Goal: Task Accomplishment & Management: Manage account settings

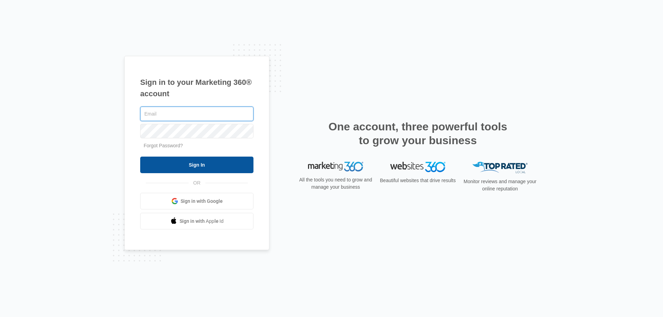
type input "[EMAIL_ADDRESS][DOMAIN_NAME]"
click at [215, 162] on input "Sign In" at bounding box center [196, 165] width 113 height 17
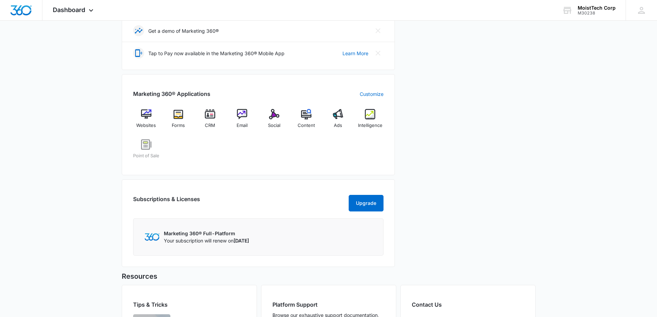
scroll to position [311, 0]
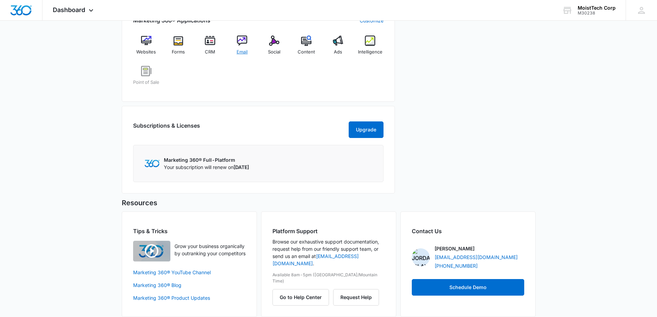
click at [247, 45] on img at bounding box center [242, 41] width 10 height 10
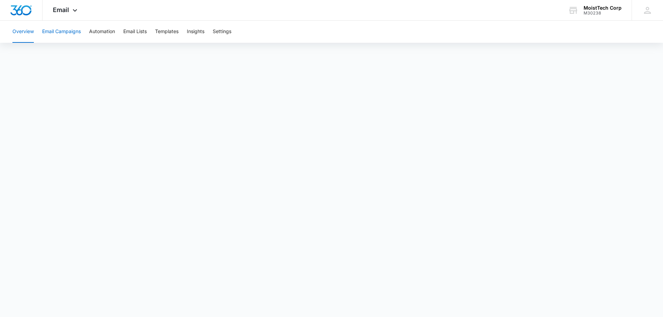
click at [64, 30] on button "Email Campaigns" at bounding box center [61, 32] width 39 height 22
